Goal: Task Accomplishment & Management: Complete application form

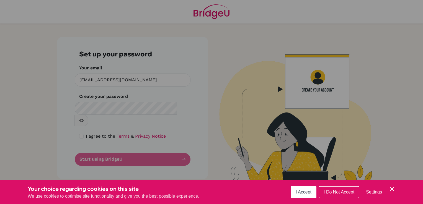
click at [311, 192] on span "I Accept" at bounding box center [303, 192] width 16 height 5
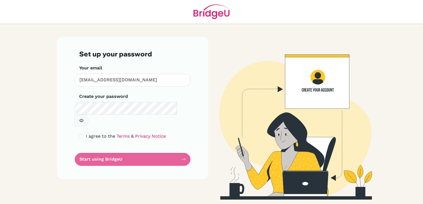
click at [119, 148] on form "Set up your password Your email khodor.kobeissy@almawakeb.sch.ae Invalid email …" at bounding box center [132, 108] width 107 height 116
click at [93, 150] on form "Set up your password Your email khodor.kobeissy@almawakeb.sch.ae Invalid email …" at bounding box center [132, 108] width 107 height 116
click at [93, 147] on form "Set up your password Your email khodor.kobeissy@almawakeb.sch.ae Invalid email …" at bounding box center [132, 108] width 107 height 116
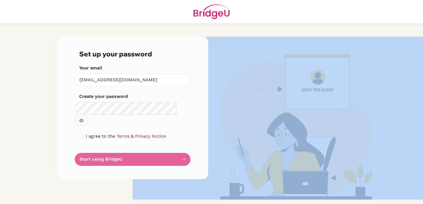
click at [93, 147] on form "Set up your password Your email khodor.kobeissy@almawakeb.sch.ae Invalid email …" at bounding box center [132, 108] width 107 height 116
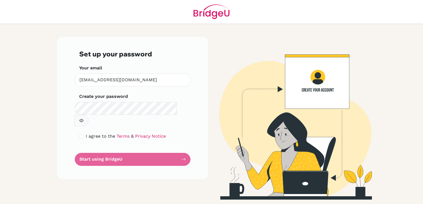
drag, startPoint x: 93, startPoint y: 147, endPoint x: 94, endPoint y: 161, distance: 14.1
click at [94, 161] on div "Set up your password Your email khodor.kobeissy@almawakeb.sch.ae Invalid email …" at bounding box center [132, 108] width 151 height 142
click at [115, 148] on form "Set up your password Your email khodor.kobeissy@almawakeb.sch.ae Invalid email …" at bounding box center [132, 108] width 107 height 116
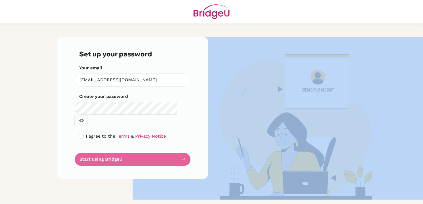
click at [115, 148] on form "Set up your password Your email khodor.kobeissy@almawakeb.sch.ae Invalid email …" at bounding box center [132, 108] width 107 height 116
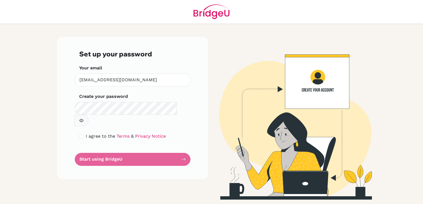
drag, startPoint x: 115, startPoint y: 148, endPoint x: 106, endPoint y: 157, distance: 12.7
click at [106, 157] on div "Set up your password Your email khodor.kobeissy@almawakeb.sch.ae Invalid email …" at bounding box center [132, 108] width 151 height 142
click at [185, 148] on form "Set up your password Your email khodor.kobeissy@almawakeb.sch.ae Invalid email …" at bounding box center [132, 108] width 107 height 116
click at [118, 148] on form "Set up your password Your email [EMAIL_ADDRESS][DOMAIN_NAME] Invalid email Crea…" at bounding box center [132, 108] width 107 height 116
click at [114, 147] on form "Set up your password Your email khodor.kobeissy@almawakeb.sch.ae Invalid email …" at bounding box center [132, 108] width 107 height 116
